Goal: Task Accomplishment & Management: Manage account settings

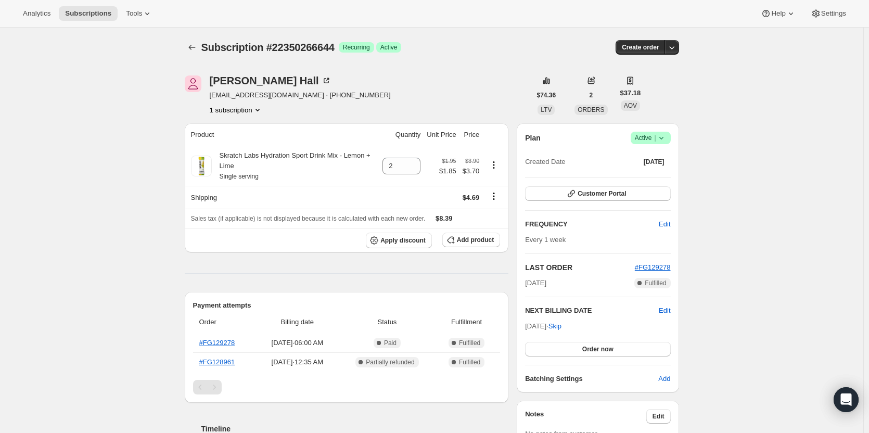
click at [664, 144] on span "Success Active |" at bounding box center [650, 138] width 40 height 12
click at [648, 174] on span "Cancel subscription" at bounding box center [653, 176] width 59 height 8
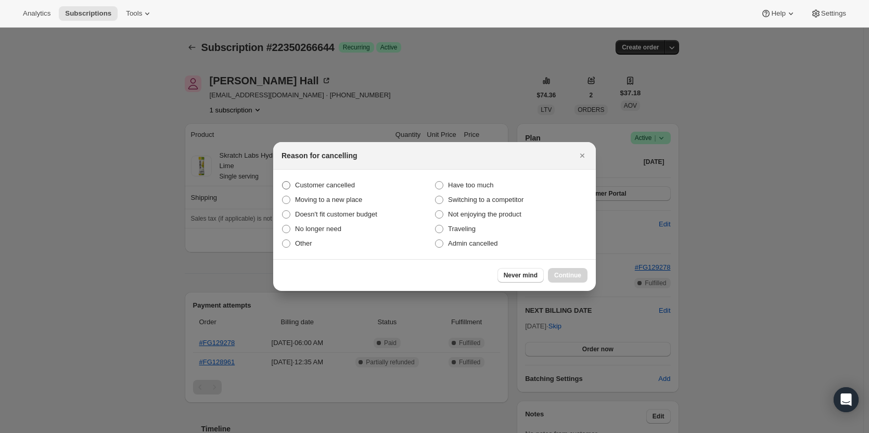
click at [343, 183] on span "Customer cancelled" at bounding box center [325, 185] width 60 height 8
click at [282, 182] on input "Customer cancelled" at bounding box center [282, 181] width 1 height 1
radio input "true"
click at [569, 275] on span "Continue" at bounding box center [567, 275] width 27 height 8
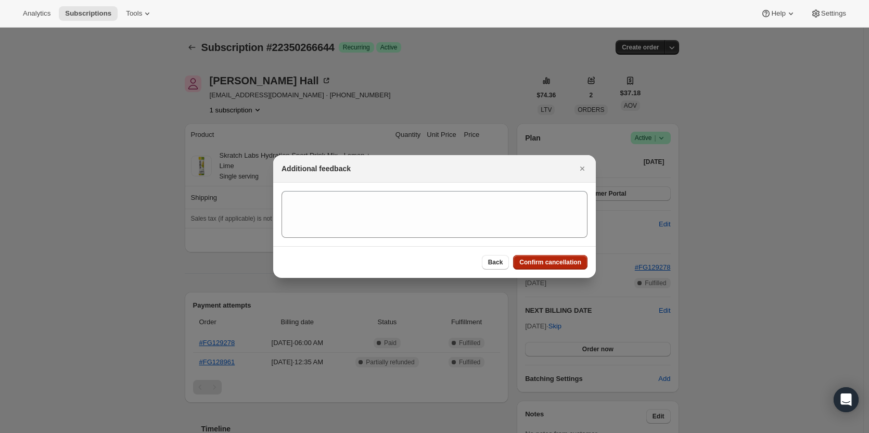
click at [550, 262] on span "Confirm cancellation" at bounding box center [550, 262] width 62 height 8
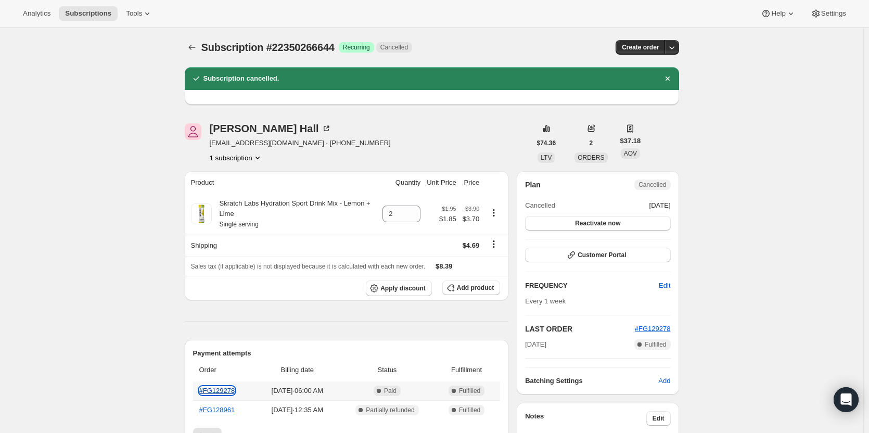
click at [209, 391] on link "#FG129278" at bounding box center [217, 391] width 36 height 8
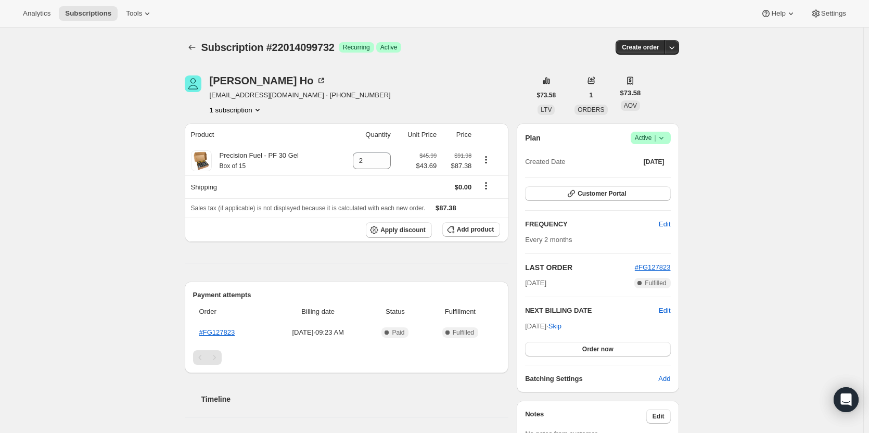
click at [664, 134] on icon at bounding box center [661, 138] width 10 height 10
click at [656, 169] on button "Cancel subscription" at bounding box center [653, 176] width 65 height 17
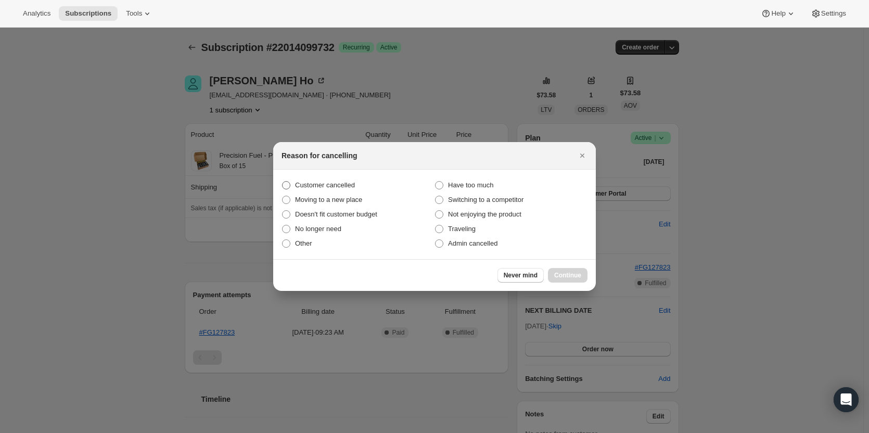
click at [306, 185] on span "Customer cancelled" at bounding box center [325, 185] width 60 height 8
click at [282, 182] on input "Customer cancelled" at bounding box center [282, 181] width 1 height 1
radio input "true"
click at [557, 278] on span "Continue" at bounding box center [567, 275] width 27 height 8
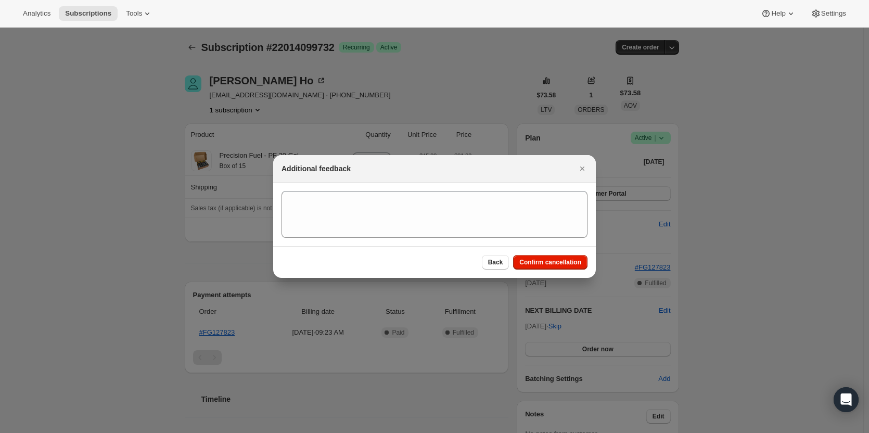
click at [561, 270] on div "Back Confirm cancellation" at bounding box center [434, 262] width 323 height 32
click at [559, 262] on span "Confirm cancellation" at bounding box center [550, 262] width 62 height 8
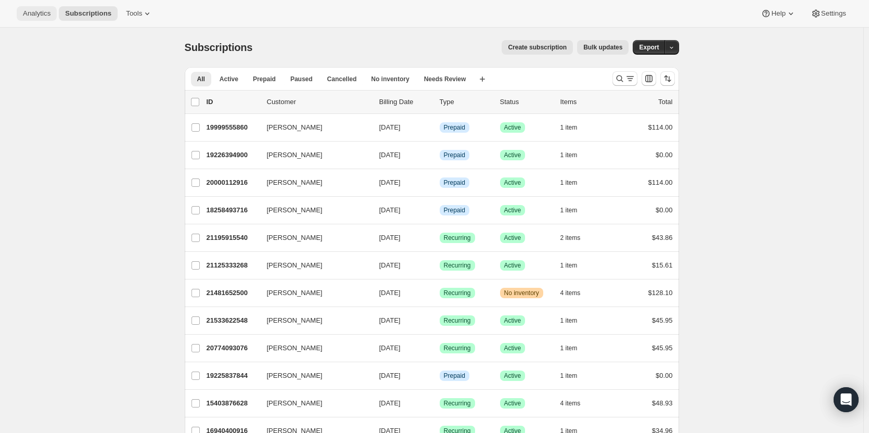
click at [31, 15] on span "Analytics" at bounding box center [37, 13] width 28 height 8
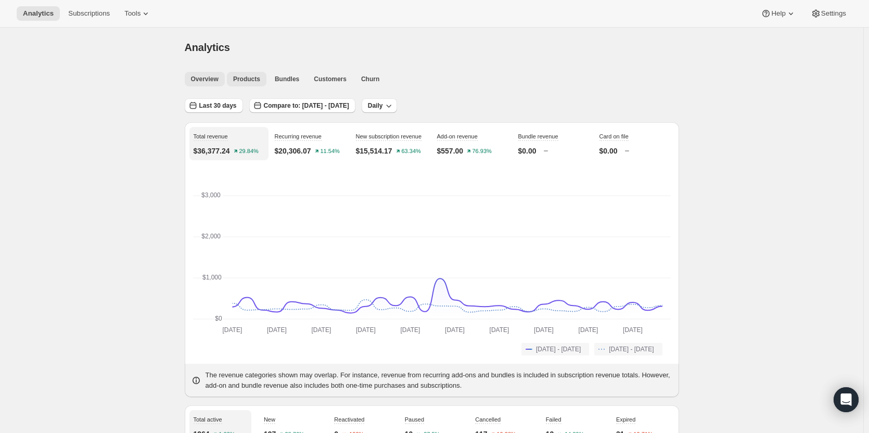
click at [255, 81] on span "Products" at bounding box center [246, 79] width 27 height 8
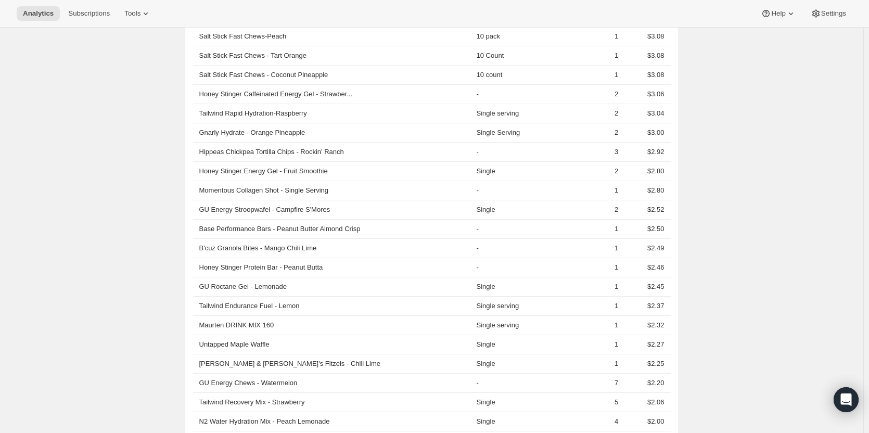
scroll to position [6670, 0]
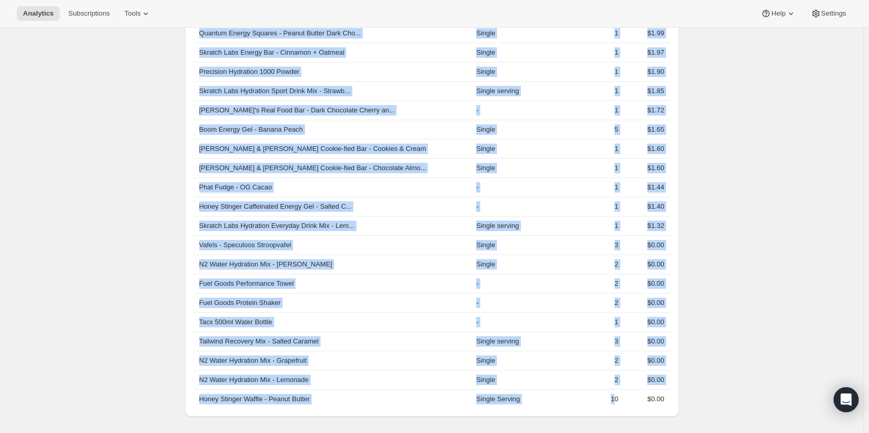
drag, startPoint x: 606, startPoint y: 397, endPoint x: 715, endPoint y: 247, distance: 186.1
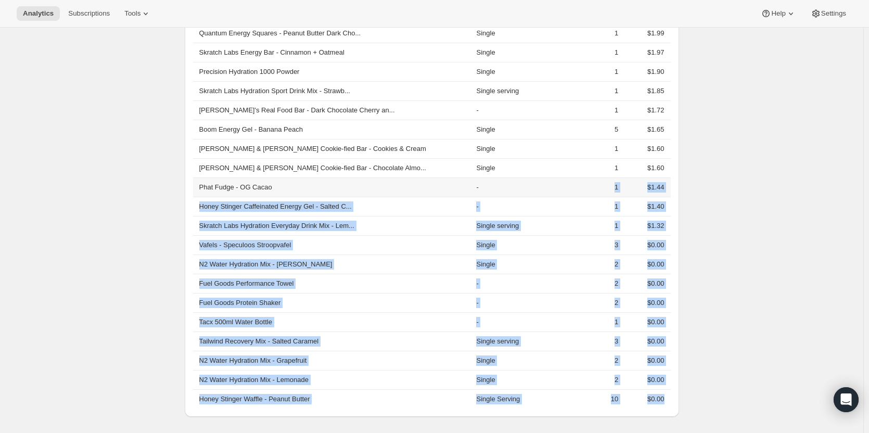
drag, startPoint x: 715, startPoint y: 247, endPoint x: 533, endPoint y: 182, distance: 193.7
click at [533, 182] on td "-" at bounding box center [521, 186] width 96 height 19
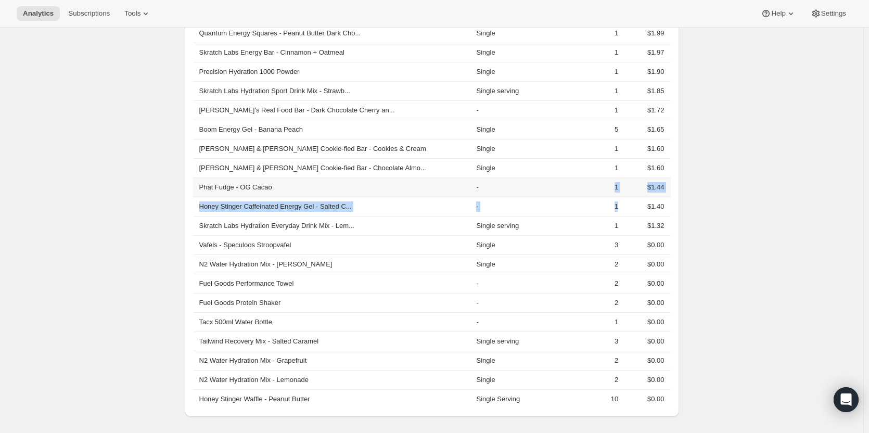
drag, startPoint x: 533, startPoint y: 182, endPoint x: 591, endPoint y: 200, distance: 61.4
click at [591, 200] on td "1" at bounding box center [595, 206] width 53 height 19
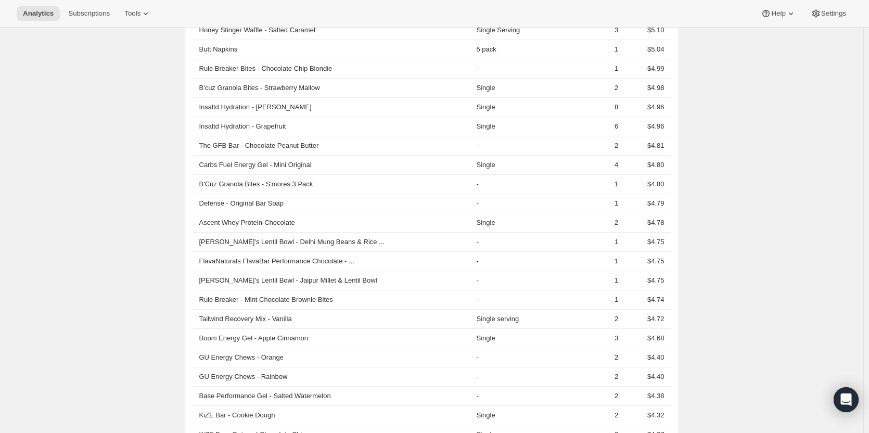
scroll to position [5627, 0]
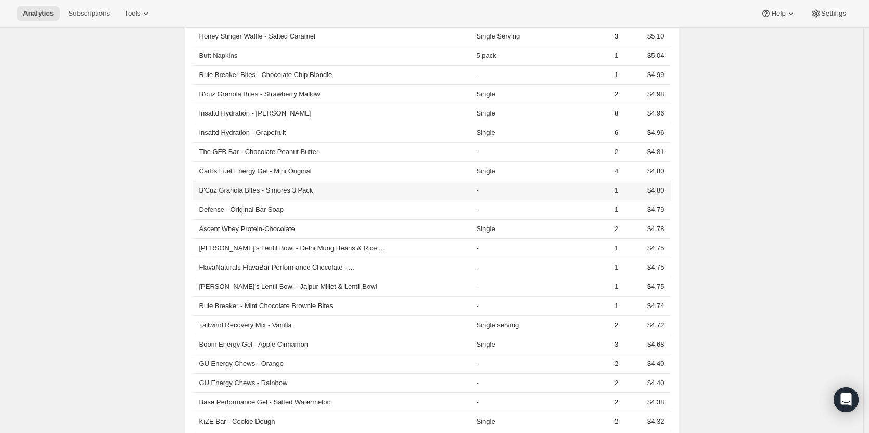
drag, startPoint x: 609, startPoint y: 191, endPoint x: 505, endPoint y: 188, distance: 104.1
click at [505, 188] on tr "B'Cuz Granola Bites - S'mores 3 Pack - 1 $4.80" at bounding box center [432, 190] width 478 height 19
click at [505, 188] on td "-" at bounding box center [521, 190] width 96 height 19
drag, startPoint x: 505, startPoint y: 188, endPoint x: 613, endPoint y: 194, distance: 108.4
click at [613, 194] on tr "B'Cuz Granola Bites - S'mores 3 Pack - 1 $4.80" at bounding box center [432, 190] width 478 height 19
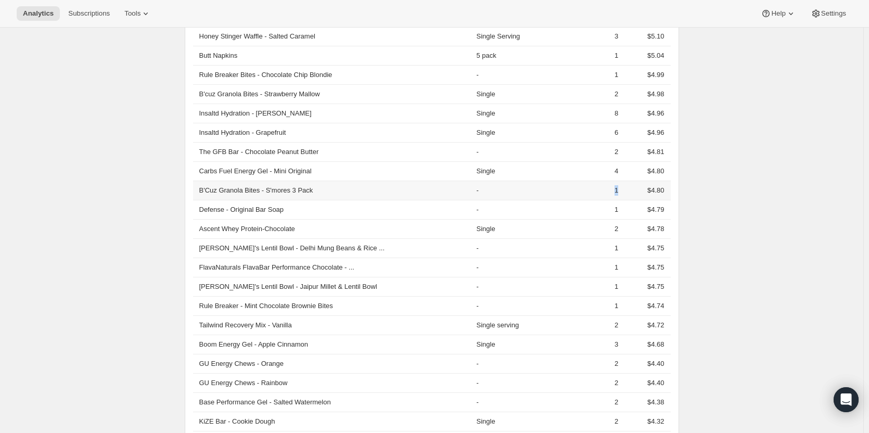
click at [613, 194] on td "1" at bounding box center [595, 190] width 53 height 19
drag, startPoint x: 613, startPoint y: 194, endPoint x: 532, endPoint y: 194, distance: 80.6
click at [532, 194] on tr "B'Cuz Granola Bites - S'mores 3 Pack - 1 $4.80" at bounding box center [432, 190] width 478 height 19
click at [532, 194] on td "-" at bounding box center [521, 190] width 96 height 19
drag, startPoint x: 532, startPoint y: 194, endPoint x: 612, endPoint y: 197, distance: 79.7
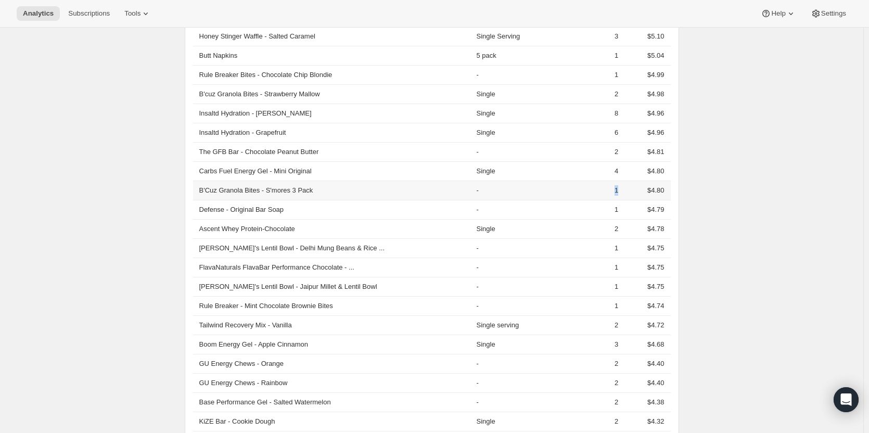
click at [612, 197] on tr "B'Cuz Granola Bites - S'mores 3 Pack - 1 $4.80" at bounding box center [432, 190] width 478 height 19
click at [612, 197] on td "1" at bounding box center [595, 190] width 53 height 19
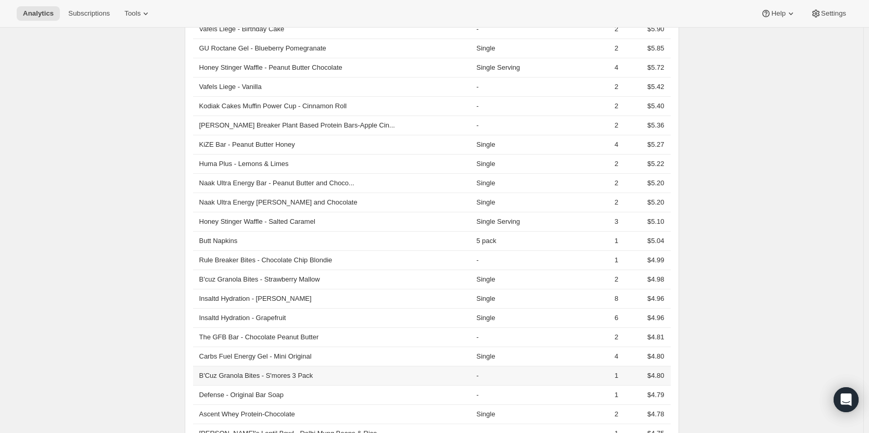
scroll to position [5441, 0]
drag, startPoint x: 612, startPoint y: 305, endPoint x: 591, endPoint y: 305, distance: 21.3
click at [591, 305] on td "8" at bounding box center [595, 298] width 53 height 19
drag, startPoint x: 591, startPoint y: 305, endPoint x: 621, endPoint y: 312, distance: 31.0
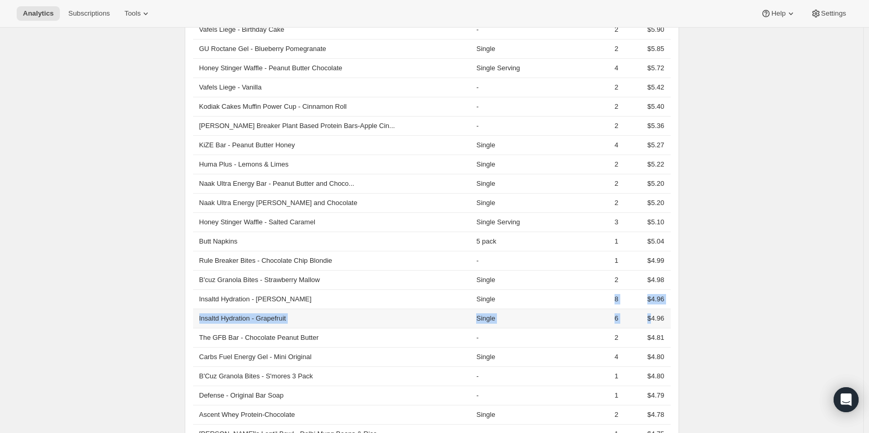
click at [621, 312] on td "$4.96" at bounding box center [645, 317] width 49 height 19
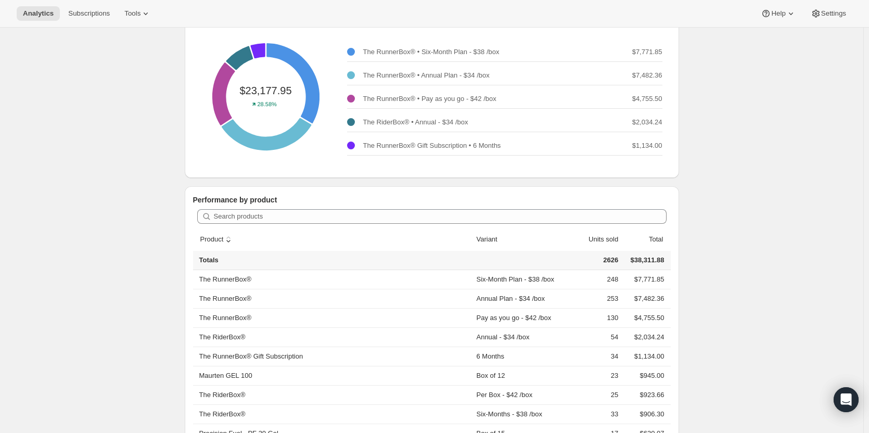
scroll to position [0, 0]
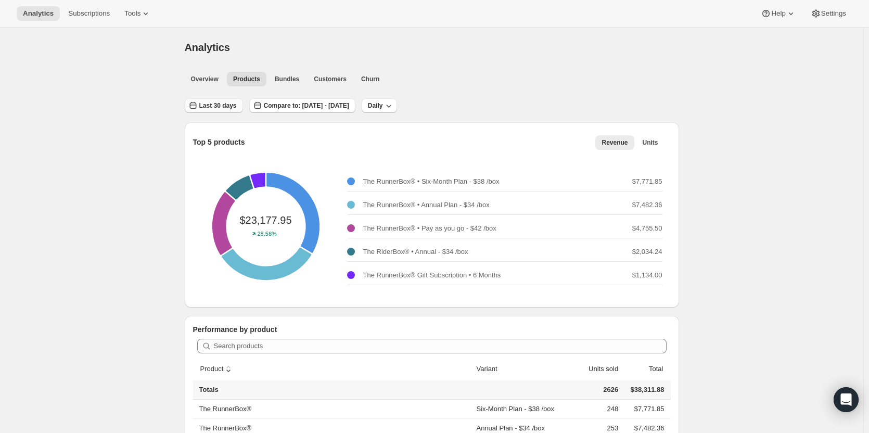
click at [216, 108] on span "Last 30 days" at bounding box center [217, 105] width 37 height 8
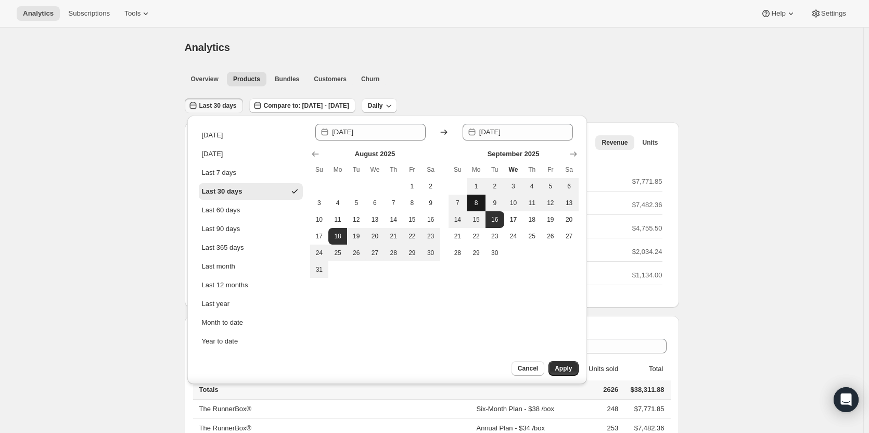
drag, startPoint x: 478, startPoint y: 207, endPoint x: 475, endPoint y: 202, distance: 5.4
click at [475, 202] on button "8" at bounding box center [476, 203] width 19 height 17
type input "2025-09-08"
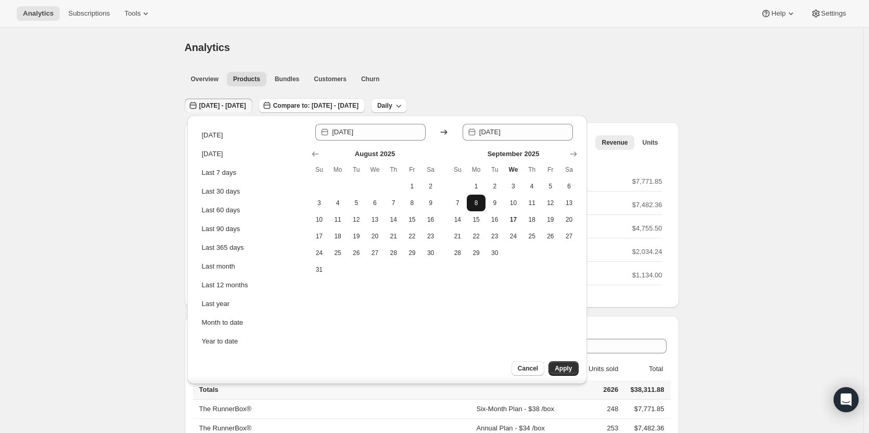
click at [475, 202] on span "8" at bounding box center [476, 203] width 10 height 8
click at [460, 219] on span "14" at bounding box center [458, 219] width 10 height 8
type input "2025-09-14"
click at [567, 375] on button "Apply" at bounding box center [563, 368] width 30 height 15
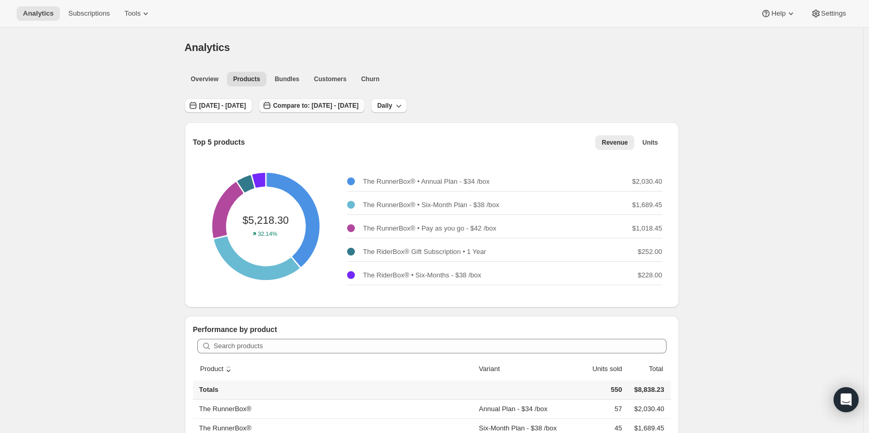
click at [365, 101] on button "Compare to: Aug 08, 2025 - Aug 14, 2025" at bounding box center [312, 105] width 106 height 15
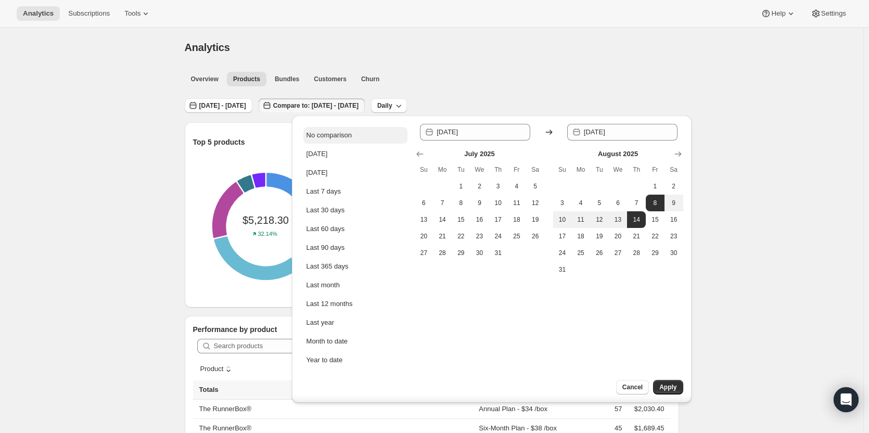
click at [342, 138] on div "No comparison" at bounding box center [328, 135] width 45 height 10
type input "2025-09-17"
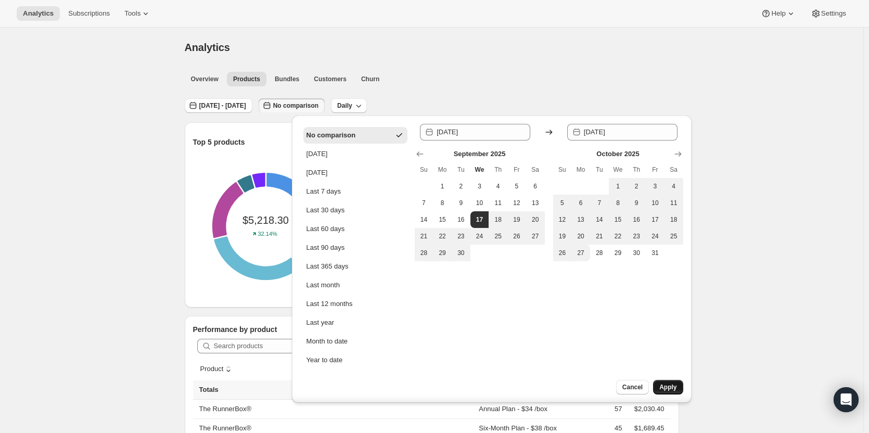
click at [669, 387] on span "Apply" at bounding box center [667, 387] width 17 height 8
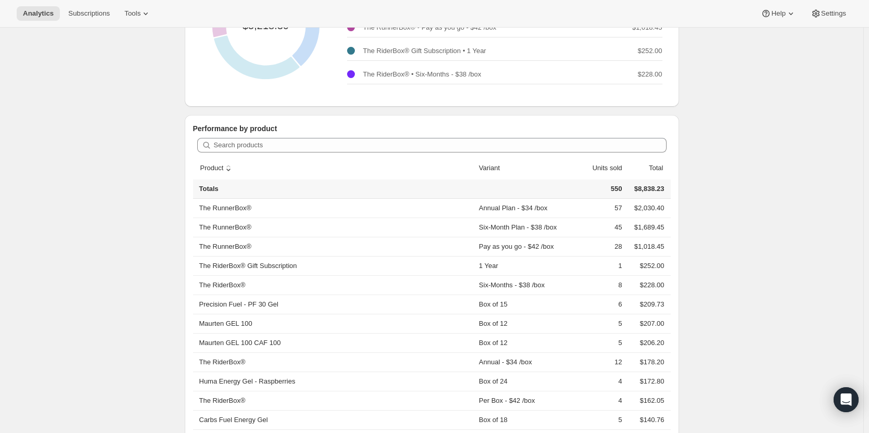
scroll to position [200, 0]
click at [606, 168] on button "sort descending by Units sold" at bounding box center [601, 169] width 43 height 20
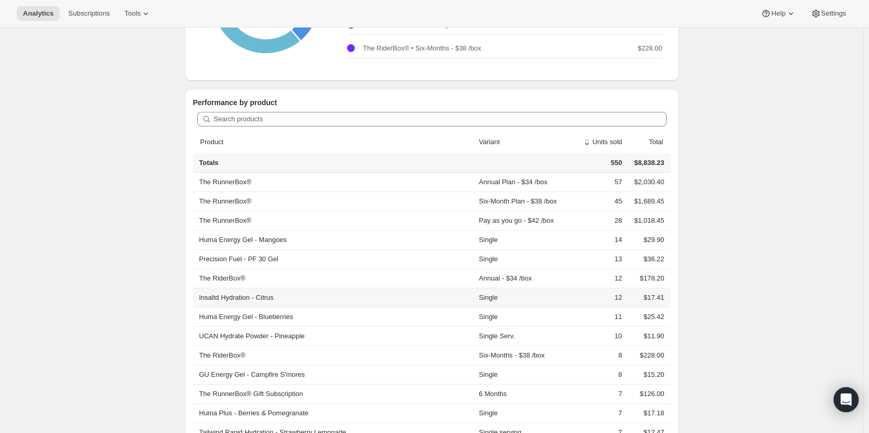
scroll to position [0, 0]
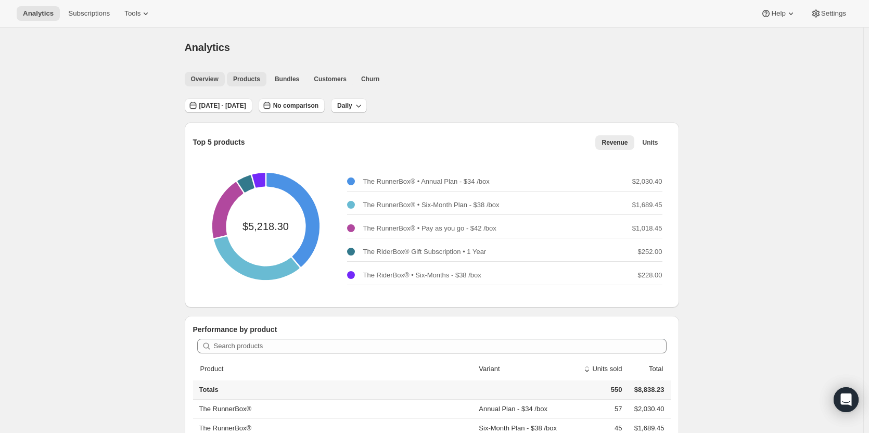
click at [209, 78] on span "Overview" at bounding box center [205, 79] width 28 height 8
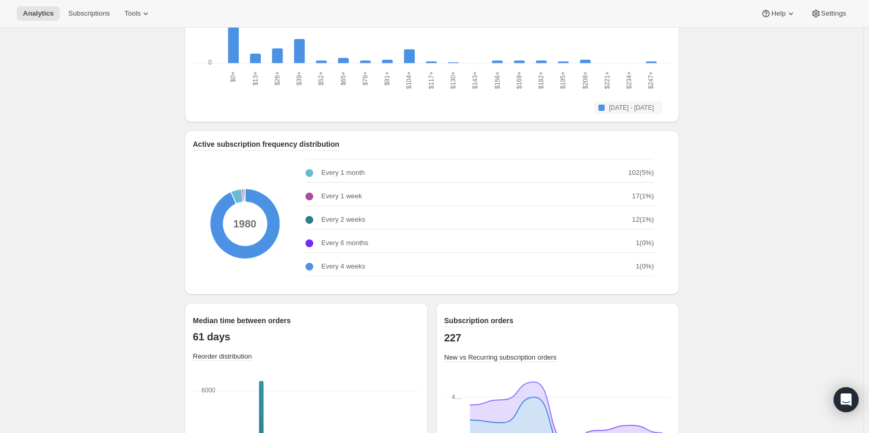
scroll to position [1327, 0]
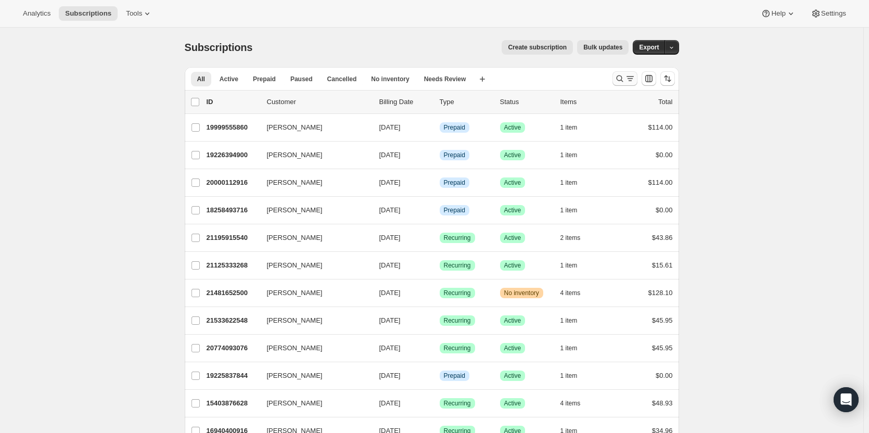
click at [627, 81] on icon "Search and filter results" at bounding box center [630, 78] width 10 height 10
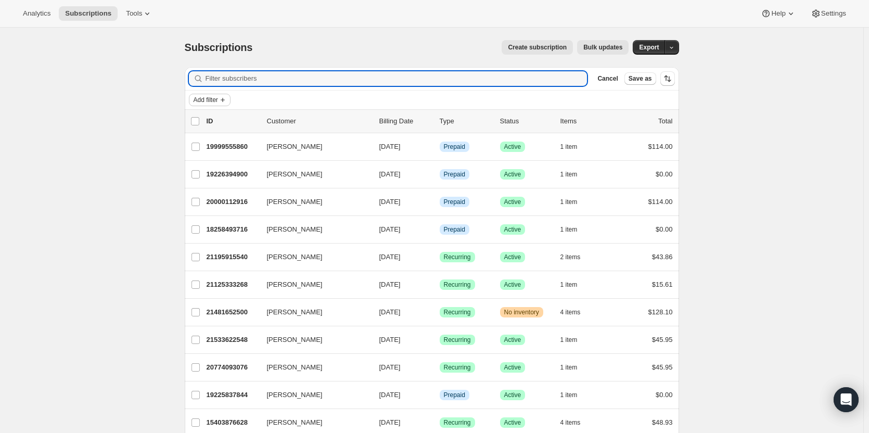
click at [222, 104] on button "Add filter" at bounding box center [210, 100] width 42 height 12
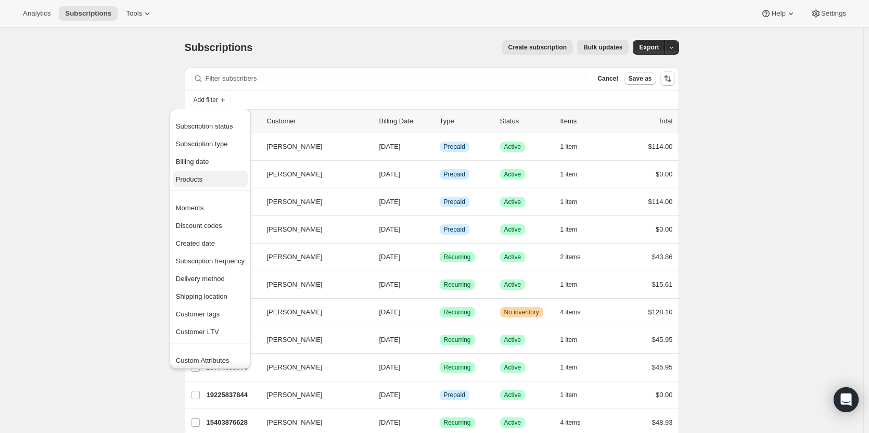
click at [204, 181] on span "Products" at bounding box center [210, 179] width 69 height 10
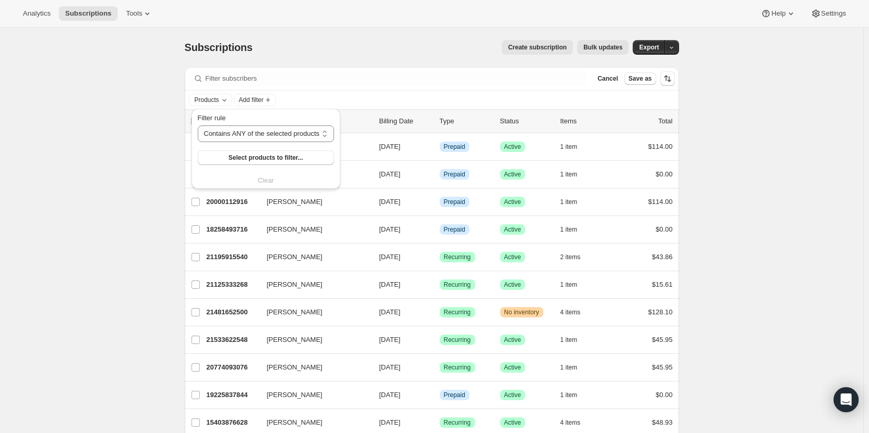
click at [297, 145] on div "Filter rule Contains ANY of the selected products Contains ALL of the selected …" at bounding box center [266, 139] width 136 height 52
click at [282, 156] on span "Select products to filter..." at bounding box center [265, 157] width 74 height 8
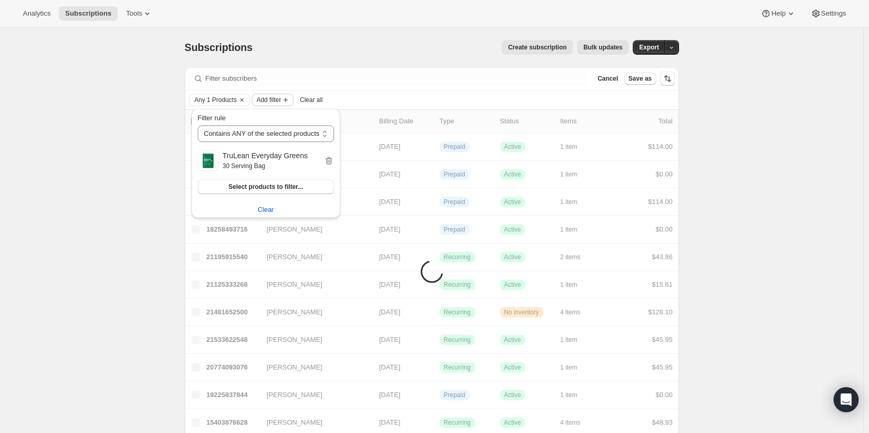
click at [271, 101] on span "Add filter" at bounding box center [268, 100] width 24 height 8
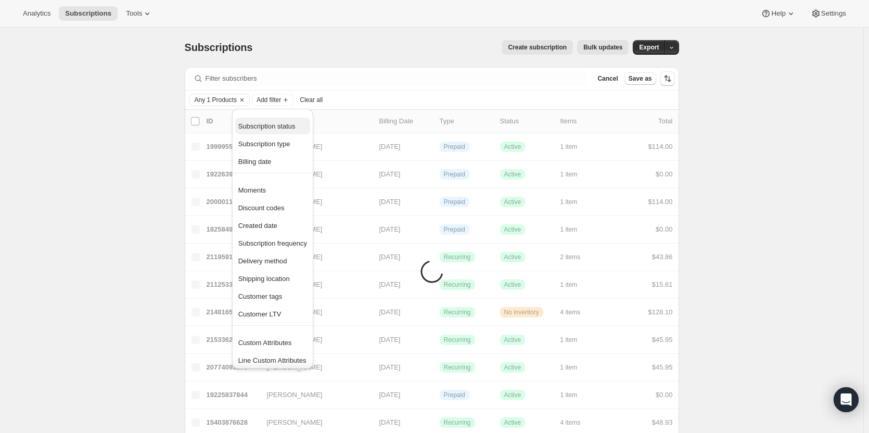
click at [271, 129] on span "Subscription status" at bounding box center [266, 126] width 57 height 8
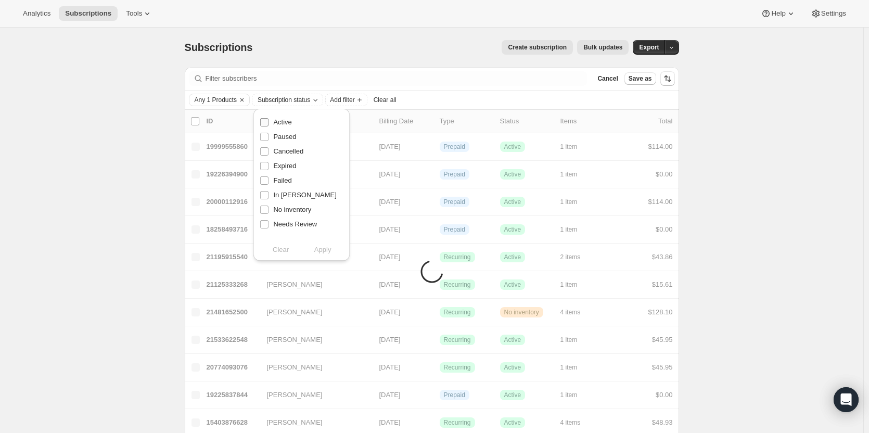
click at [274, 124] on span "Active" at bounding box center [282, 122] width 18 height 8
click at [268, 124] on input "Active" at bounding box center [264, 122] width 8 height 8
checkbox input "true"
click at [317, 251] on span "Apply" at bounding box center [322, 249] width 17 height 10
click at [308, 254] on button "Apply" at bounding box center [322, 249] width 55 height 17
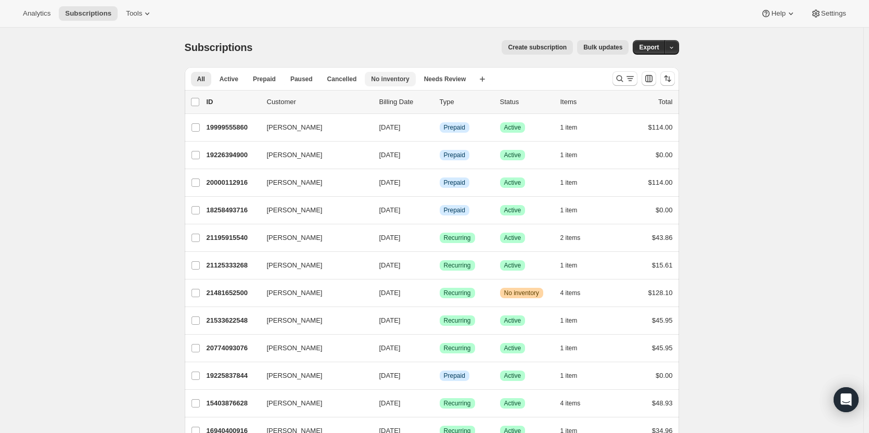
click at [388, 83] on button "No inventory" at bounding box center [390, 79] width 50 height 15
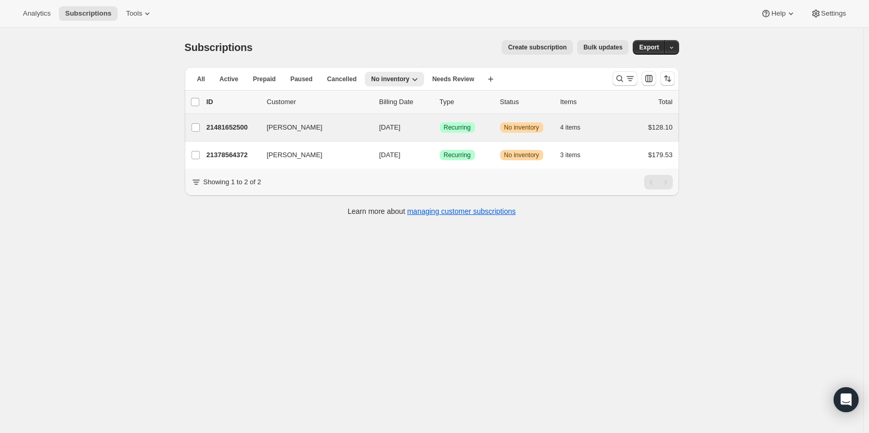
click at [436, 135] on div "[PERSON_NAME] 21481652500 [PERSON_NAME] [DATE] Success Recurring Warning No inv…" at bounding box center [432, 127] width 494 height 27
click at [501, 116] on div "[PERSON_NAME] 21481652500 [PERSON_NAME] [DATE] Success Recurring Warning No inv…" at bounding box center [432, 127] width 494 height 27
click at [486, 125] on div "Success Recurring" at bounding box center [466, 127] width 52 height 10
